Goal: Information Seeking & Learning: Learn about a topic

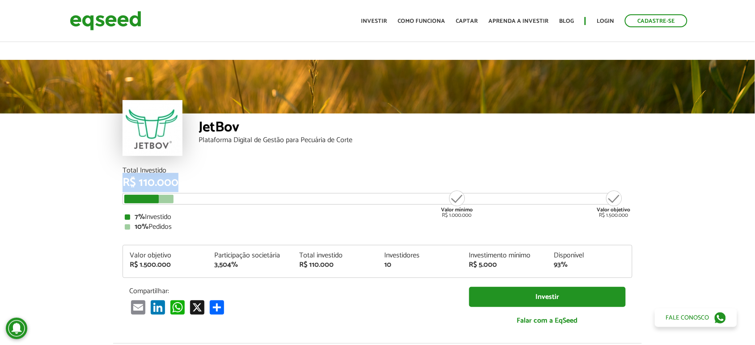
drag, startPoint x: 124, startPoint y: 160, endPoint x: 179, endPoint y: 161, distance: 55.5
click at [179, 177] on div "R$ 110.000" at bounding box center [378, 183] width 510 height 12
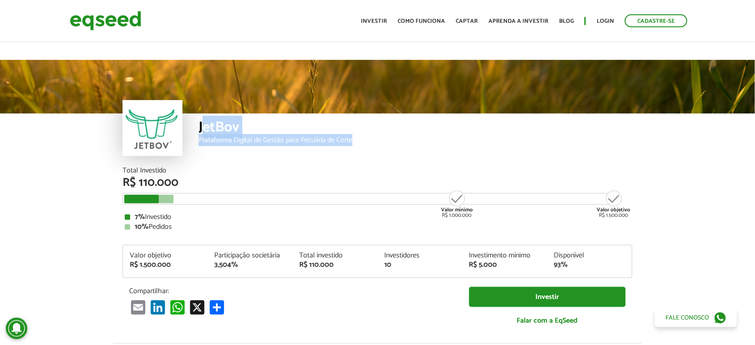
drag, startPoint x: 201, startPoint y: 108, endPoint x: 319, endPoint y: 139, distance: 121.2
click at [320, 139] on div "JetBov Plataforma Digital de Gestão para Pecuária de Corte" at bounding box center [416, 141] width 434 height 54
drag, startPoint x: 213, startPoint y: 110, endPoint x: 207, endPoint y: 110, distance: 5.8
click at [212, 120] on div "JetBov" at bounding box center [416, 128] width 434 height 17
drag, startPoint x: 216, startPoint y: 105, endPoint x: 366, endPoint y: 126, distance: 151.8
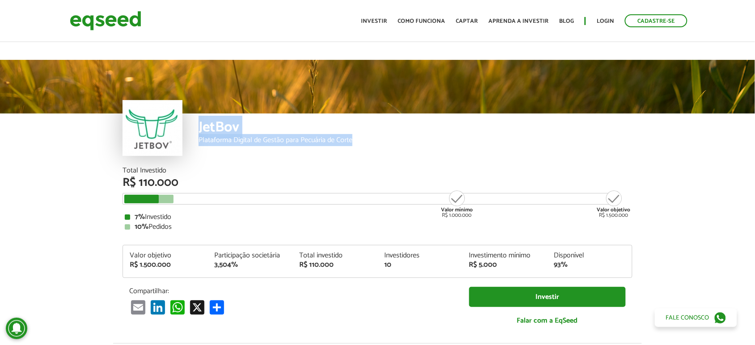
click at [366, 126] on div "JetBov Plataforma Digital de Gestão para Pecuária de Corte" at bounding box center [378, 141] width 510 height 54
click at [302, 137] on div "Plataforma Digital de Gestão para Pecuária de Corte" at bounding box center [416, 140] width 434 height 7
drag, startPoint x: 221, startPoint y: 104, endPoint x: 394, endPoint y: 135, distance: 175.8
click at [394, 135] on div "JetBov Plataforma Digital de Gestão para Pecuária de Corte" at bounding box center [416, 141] width 434 height 54
click at [249, 137] on div "Plataforma Digital de Gestão para Pecuária de Corte" at bounding box center [416, 140] width 434 height 7
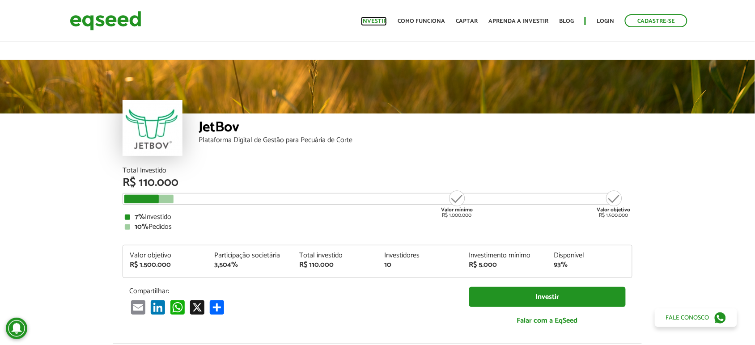
click at [379, 22] on link "Investir" at bounding box center [374, 21] width 26 height 6
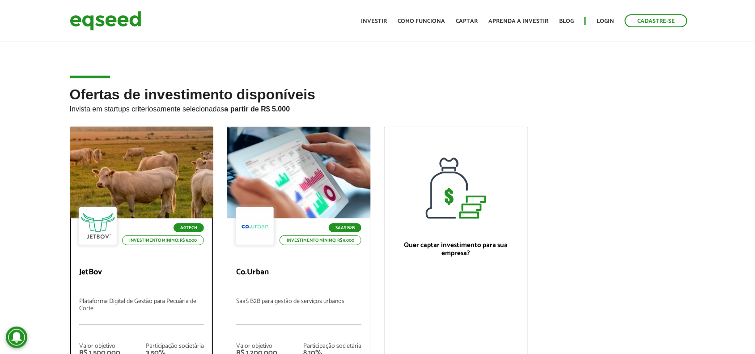
click at [137, 136] on div at bounding box center [141, 173] width 173 height 110
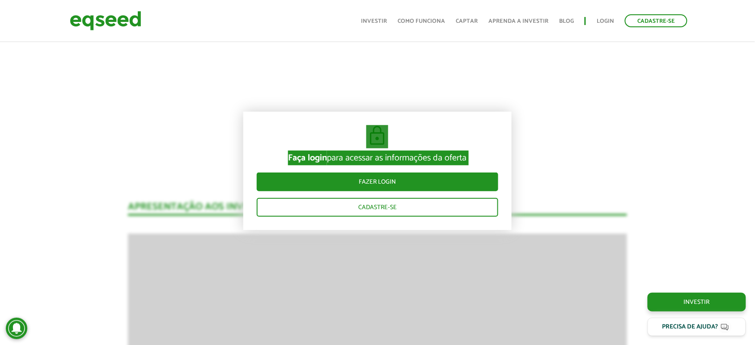
drag, startPoint x: 119, startPoint y: 166, endPoint x: 184, endPoint y: 164, distance: 64.5
click at [184, 164] on div "JetBov Plataforma Digital de Gestão para Pecuária de Corte Total Investido R$ 1…" at bounding box center [377, 251] width 755 height 2607
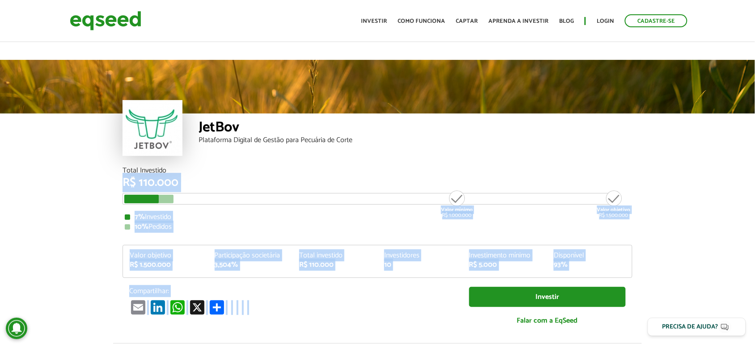
click at [198, 187] on div "Total Investido R$ 110.000 Valor mínimo R$ 1.000.000 Valor objetivo R$ 1.500.00…" at bounding box center [378, 199] width 510 height 64
click at [196, 177] on div "R$ 110.000" at bounding box center [378, 183] width 510 height 12
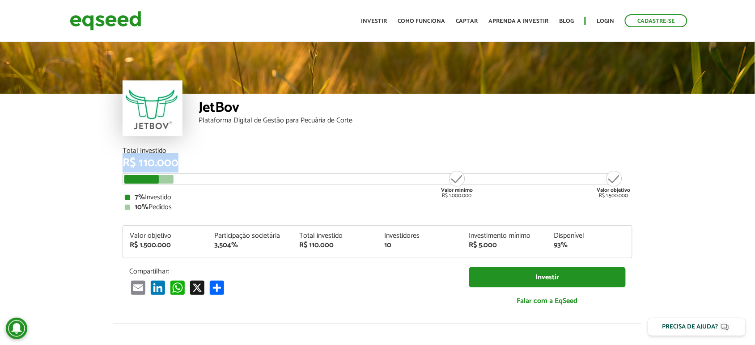
drag, startPoint x: 143, startPoint y: 168, endPoint x: 186, endPoint y: 168, distance: 42.5
click at [186, 168] on div "Total Investido R$ 110.000 Valor mínimo R$ 1.000.000 Valor objetivo R$ 1.500.00…" at bounding box center [378, 236] width 524 height 176
